Goal: Task Accomplishment & Management: Complete application form

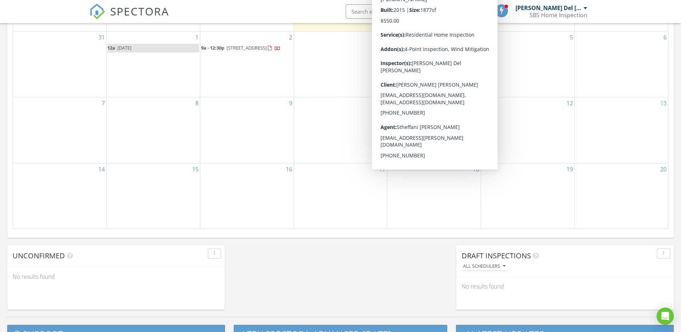
scroll to position [431, 0]
click at [355, 188] on div "17" at bounding box center [340, 195] width 93 height 65
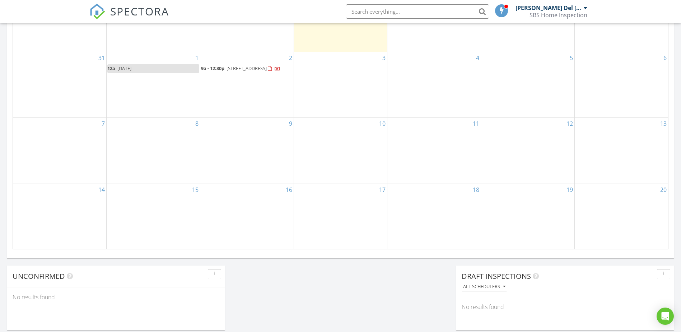
scroll to position [0, 0]
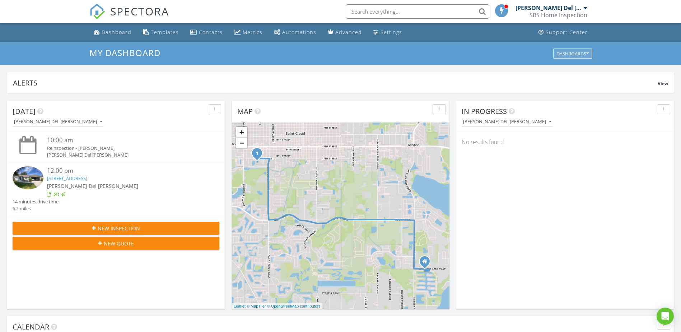
click at [575, 57] on button "Dashboards" at bounding box center [572, 53] width 39 height 10
click at [256, 63] on div "My Dashboard Dashboards" at bounding box center [340, 53] width 681 height 23
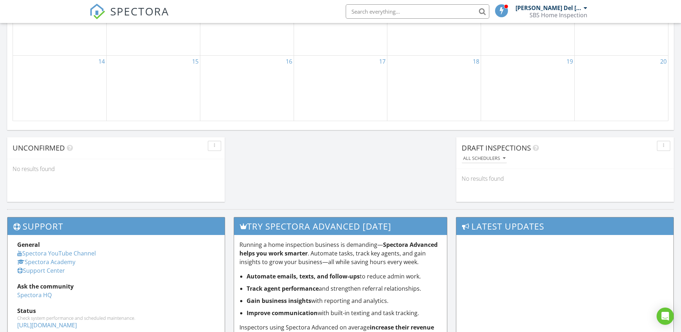
scroll to position [538, 0]
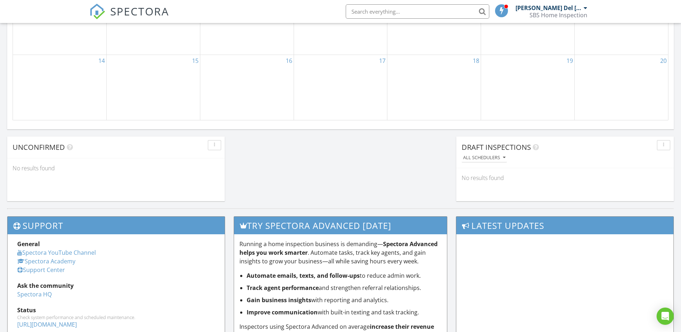
click at [664, 146] on div "button" at bounding box center [663, 144] width 7 height 5
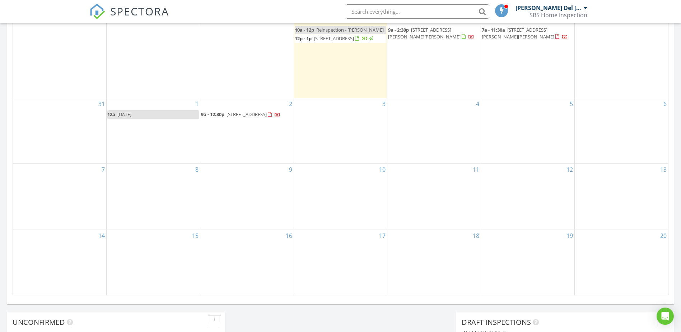
scroll to position [287, 0]
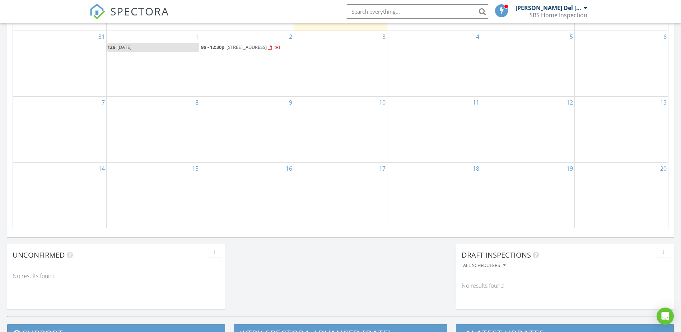
click at [339, 208] on div "17" at bounding box center [340, 195] width 93 height 65
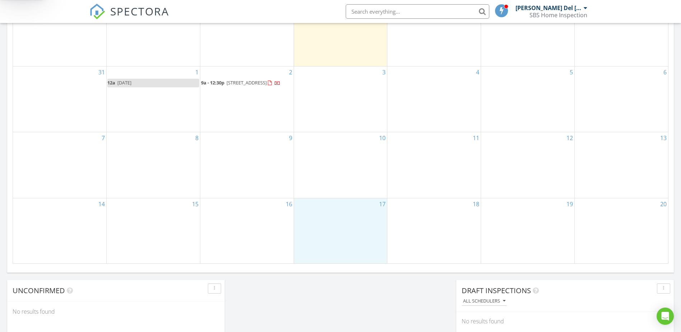
scroll to position [395, 0]
click at [338, 193] on link "Inspection" at bounding box center [340, 196] width 37 height 11
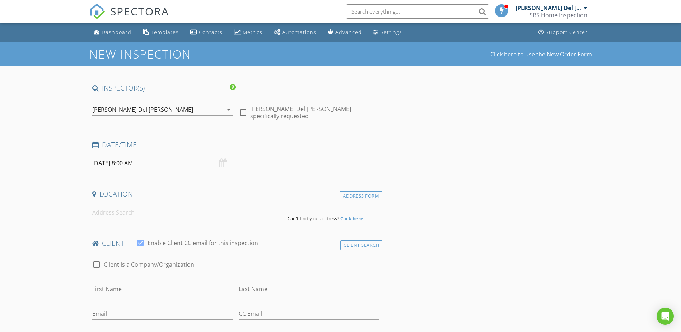
click at [121, 11] on span "SPECTORA" at bounding box center [139, 11] width 59 height 15
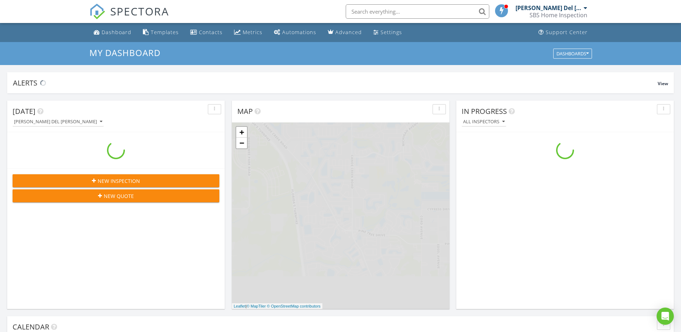
scroll to position [664, 692]
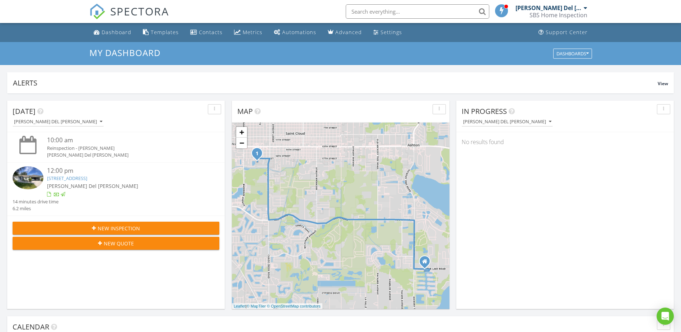
click at [118, 245] on span "New Quote" at bounding box center [119, 243] width 30 height 8
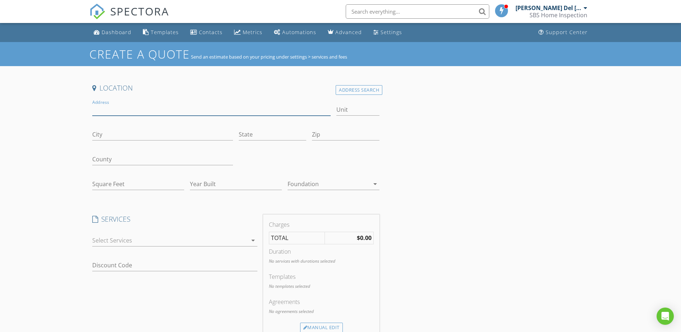
click at [123, 113] on input "Address" at bounding box center [211, 110] width 239 height 12
click at [132, 99] on div "Address" at bounding box center [211, 110] width 244 height 25
click at [131, 107] on input "Address" at bounding box center [211, 110] width 239 height 12
type input "2646 great heron ave"
click at [362, 88] on div "Address Search" at bounding box center [359, 90] width 47 height 10
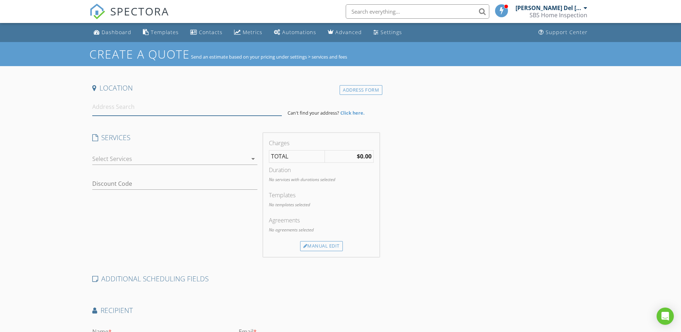
click at [170, 114] on input at bounding box center [186, 107] width 189 height 18
click at [126, 109] on input at bounding box center [186, 107] width 189 height 18
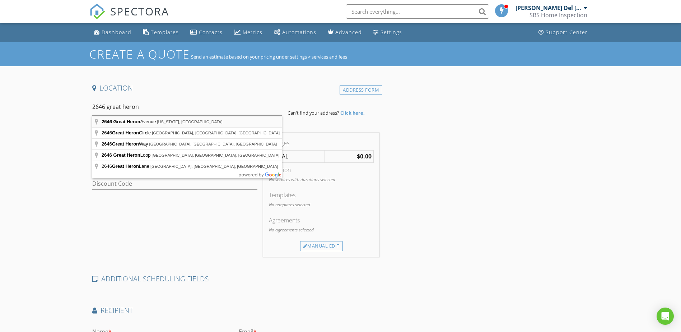
type input "2646 Great Heron Avenue, Florida, USA"
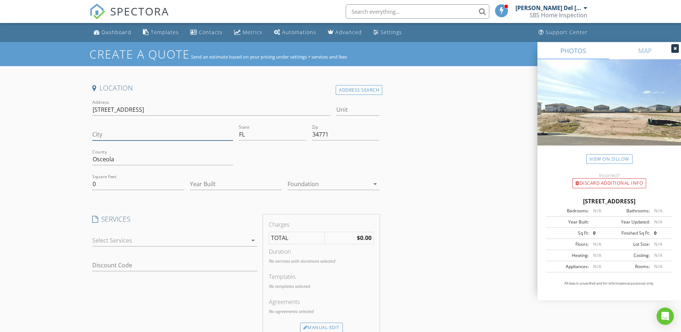
click at [187, 137] on input "City" at bounding box center [162, 134] width 141 height 12
type input "Saint Cloud"
click at [72, 193] on div "Create a Quote Send an estimate based on your pricing under settings > services…" at bounding box center [340, 276] width 681 height 468
drag, startPoint x: 90, startPoint y: 179, endPoint x: 54, endPoint y: 180, distance: 35.5
click at [54, 180] on div "Create a Quote Send an estimate based on your pricing under settings > services…" at bounding box center [340, 276] width 681 height 468
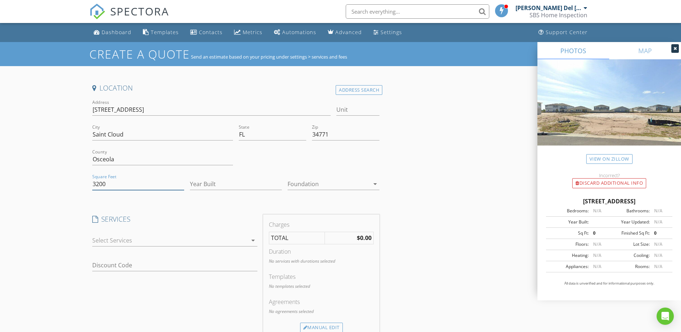
type input "3200"
click at [221, 185] on input "Year Built" at bounding box center [236, 184] width 92 height 12
type input "2025"
click at [300, 187] on div at bounding box center [328, 183] width 82 height 11
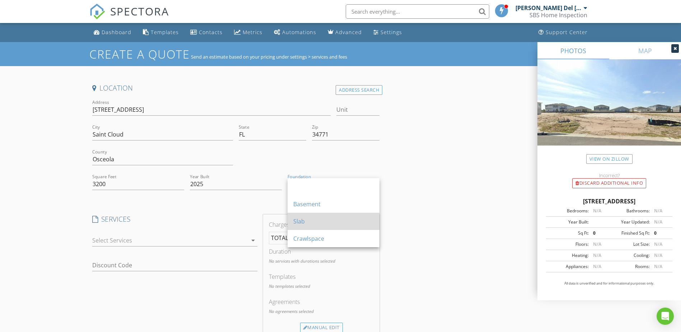
click at [310, 219] on div "Slab" at bounding box center [333, 221] width 80 height 9
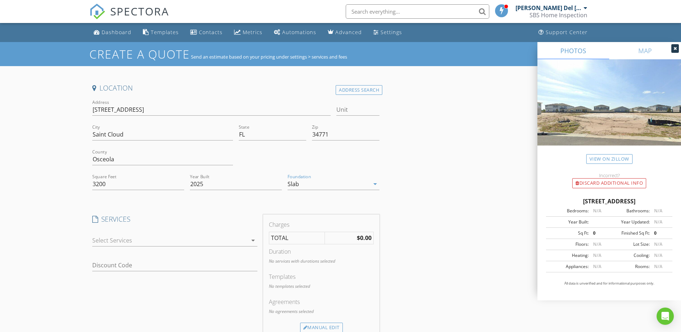
click at [116, 240] on div at bounding box center [169, 239] width 155 height 11
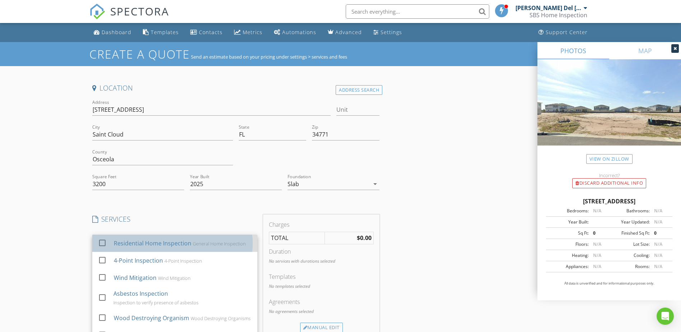
click at [117, 242] on div "Residential Home Inspection" at bounding box center [152, 243] width 78 height 9
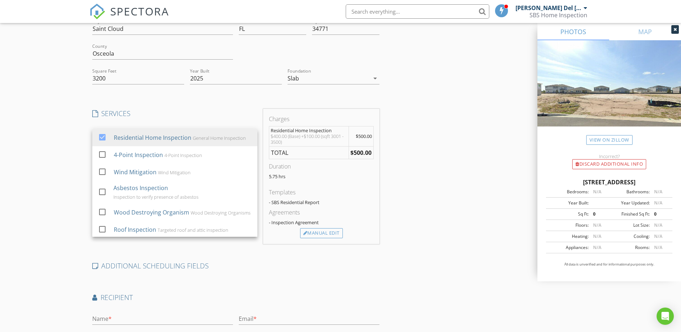
scroll to position [108, 0]
drag, startPoint x: 336, startPoint y: 258, endPoint x: 330, endPoint y: 253, distance: 7.6
click at [335, 258] on div "Location Address Search Address 2646 Great Heron Ave Unit City Saint Cloud Stat…" at bounding box center [235, 186] width 293 height 421
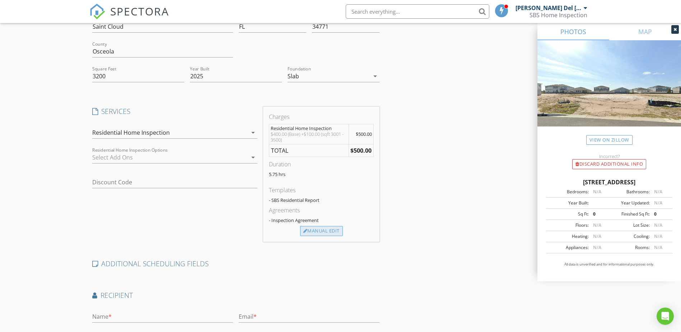
click at [321, 232] on div "Manual Edit" at bounding box center [321, 231] width 43 height 10
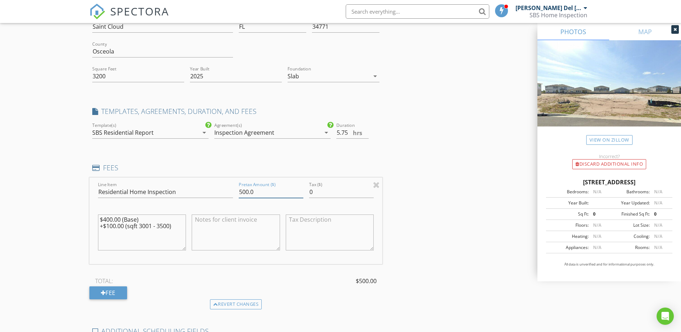
drag, startPoint x: 224, startPoint y: 183, endPoint x: 211, endPoint y: 183, distance: 13.3
click at [211, 183] on div "Line Item Residential Home Inspection Pretax Amount ($) 500.0 Tax ($) 0 $400.00…" at bounding box center [235, 220] width 293 height 86
type input "400"
click at [406, 244] on div "Location Address Search Address 2646 Great Heron Ave Unit City Saint Cloud Stat…" at bounding box center [340, 220] width 502 height 488
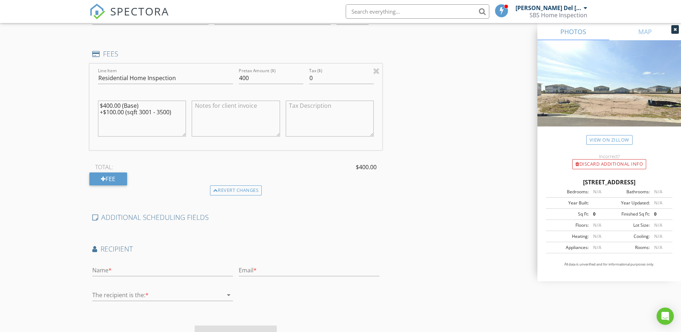
scroll to position [221, 0]
click at [142, 267] on input "text" at bounding box center [162, 270] width 141 height 12
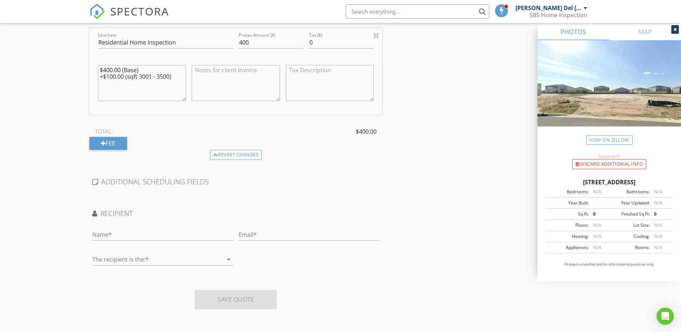
click at [228, 83] on textarea at bounding box center [236, 83] width 88 height 36
type textarea "A"
type textarea "General home inspection (includes; Roof, attic, insulation, electrical, plubmin…"
click at [310, 132] on div "TOTAL: $400.00" at bounding box center [235, 131] width 293 height 11
click at [270, 89] on textarea "General home inspection (includes; Roof, attic, insulation, electrical, plubmin…" at bounding box center [236, 83] width 88 height 36
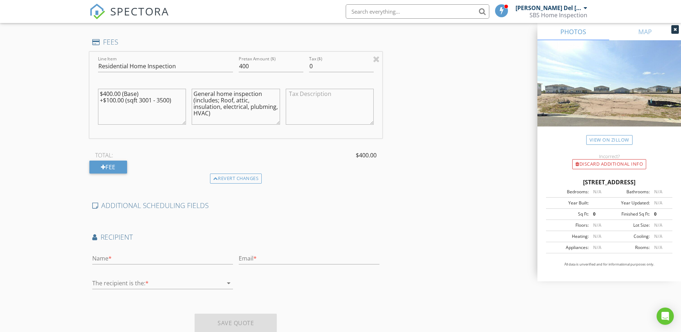
scroll to position [221, 0]
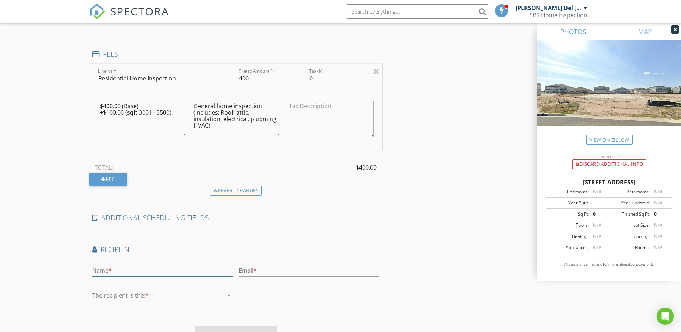
click at [162, 267] on input "text" at bounding box center [162, 270] width 141 height 12
click at [38, 286] on div "Create a Quote Send an estimate based on your pricing under settings > services…" at bounding box center [340, 94] width 681 height 547
click at [153, 276] on input "text" at bounding box center [162, 270] width 141 height 12
type input "Brenda Landrau"
click at [290, 268] on input "text" at bounding box center [309, 270] width 141 height 12
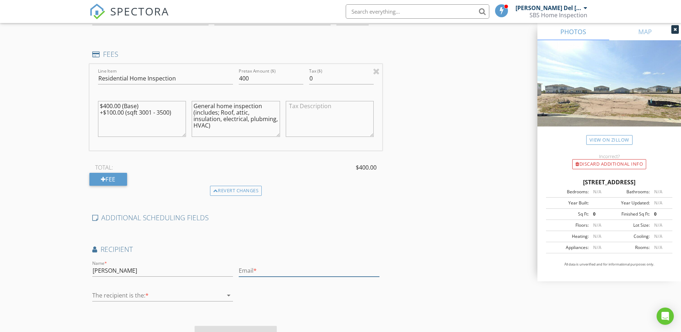
click at [277, 271] on input "text" at bounding box center [309, 270] width 141 height 12
paste input "Bilandrau@gmail.com"
type input "Bilandrau@gmail.com"
click at [210, 291] on div at bounding box center [157, 294] width 131 height 11
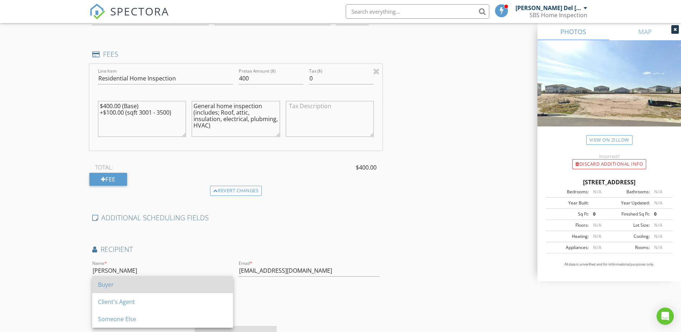
click at [136, 288] on div "Buyer" at bounding box center [162, 284] width 129 height 9
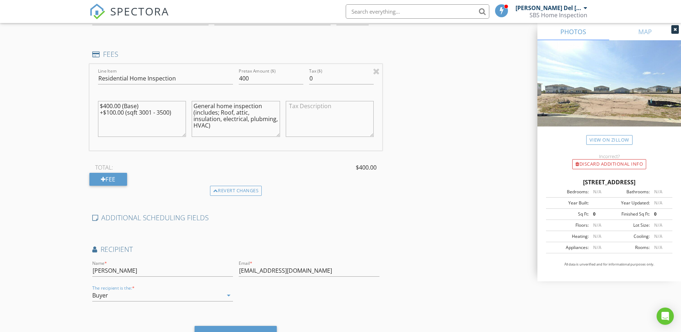
click at [290, 292] on div "Name * Brenda Landrau Email * Bilandrau@gmail.com The recipient is the: * Buyer…" at bounding box center [235, 284] width 293 height 50
click at [270, 126] on textarea "General home inspection (includes; Roof, attic, insulation, electrical, plubmin…" at bounding box center [236, 119] width 88 height 36
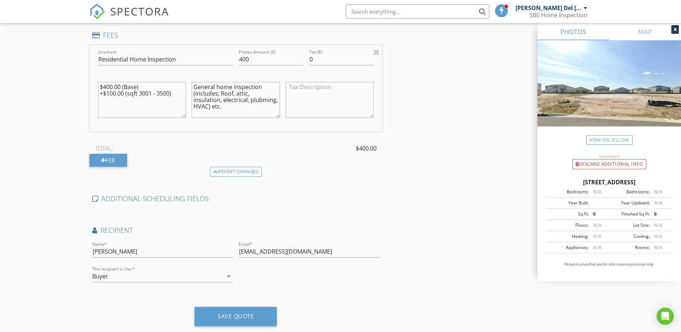
scroll to position [257, 0]
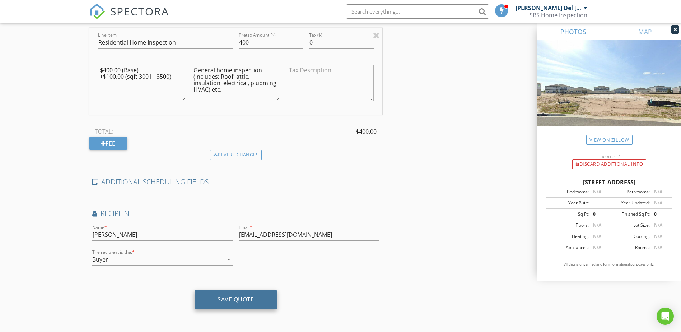
type textarea "General home inspection (includes; Roof, attic, insulation, electrical, plubmin…"
click at [242, 298] on div "Save Quote" at bounding box center [235, 298] width 36 height 7
